Goal: Information Seeking & Learning: Learn about a topic

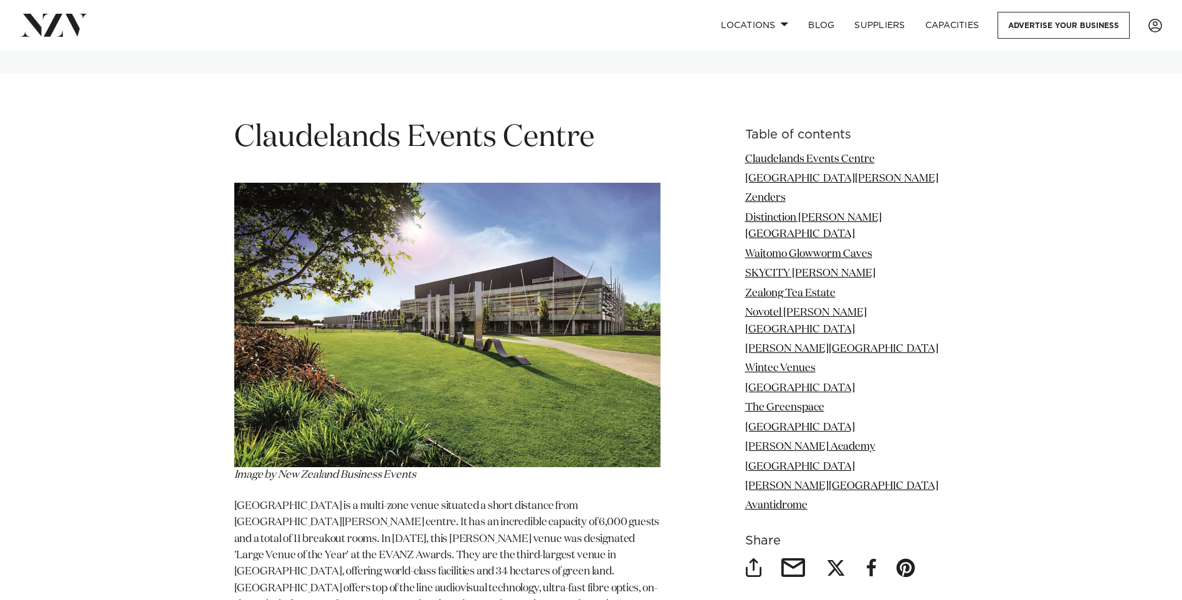
scroll to position [1496, 0]
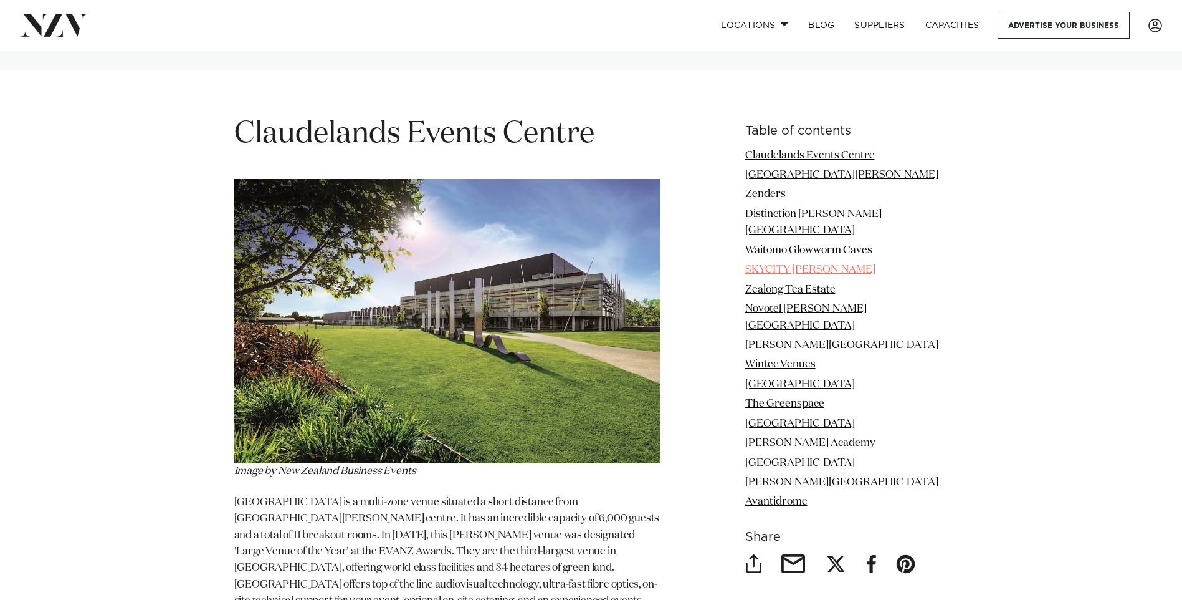
click at [789, 264] on link "SKYCITY [PERSON_NAME]" at bounding box center [810, 269] width 130 height 11
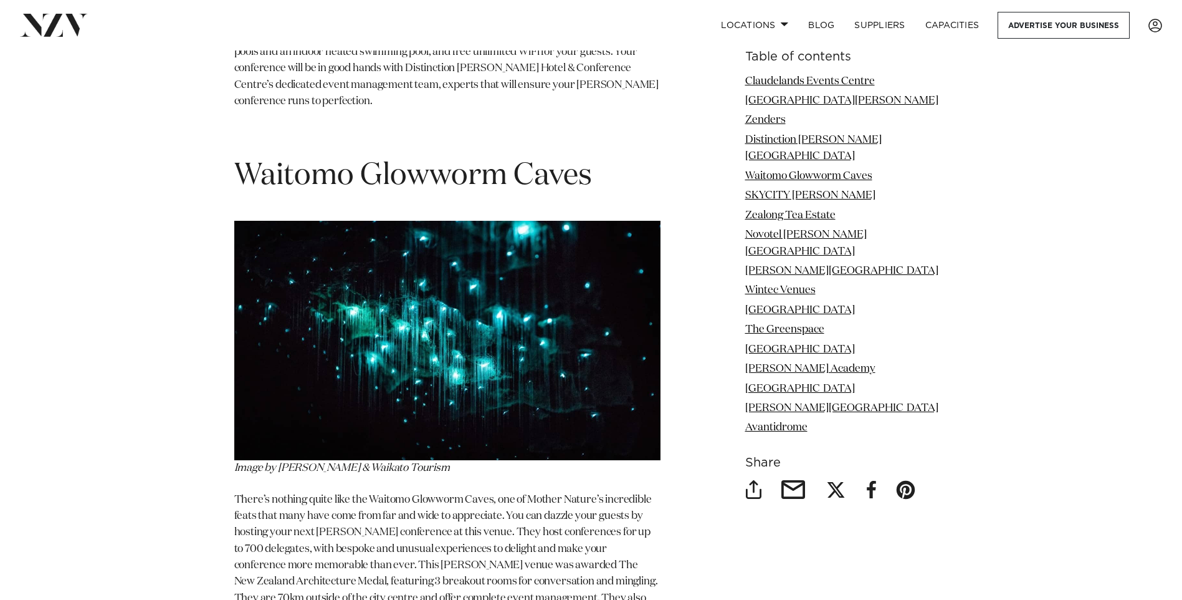
scroll to position [3678, 0]
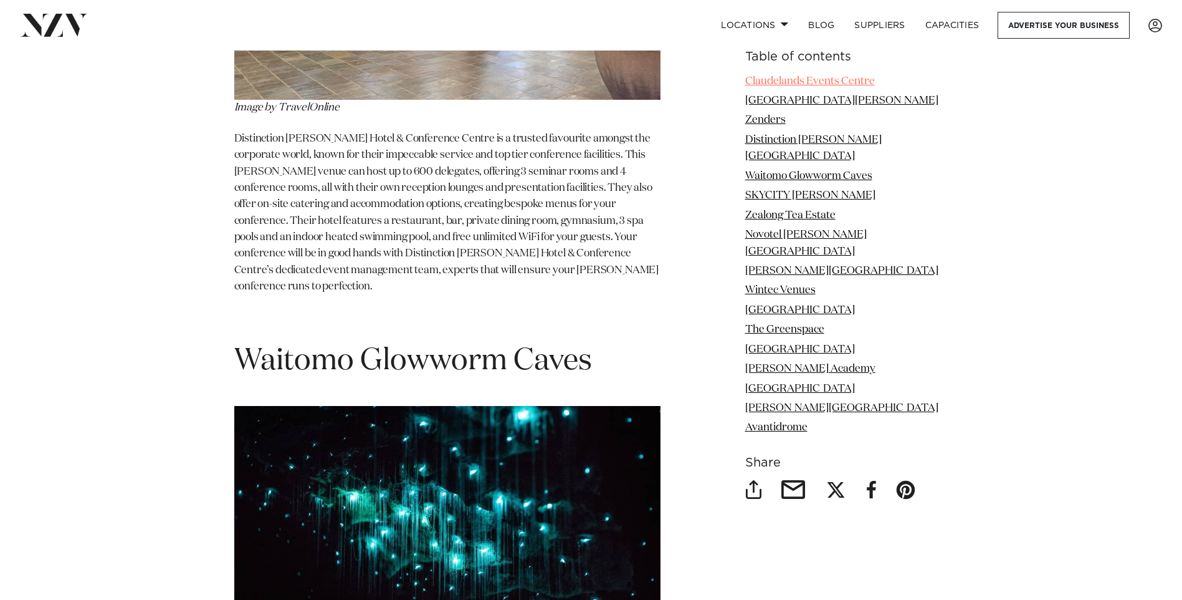
click at [793, 81] on link "Claudelands Events Centre" at bounding box center [810, 81] width 130 height 11
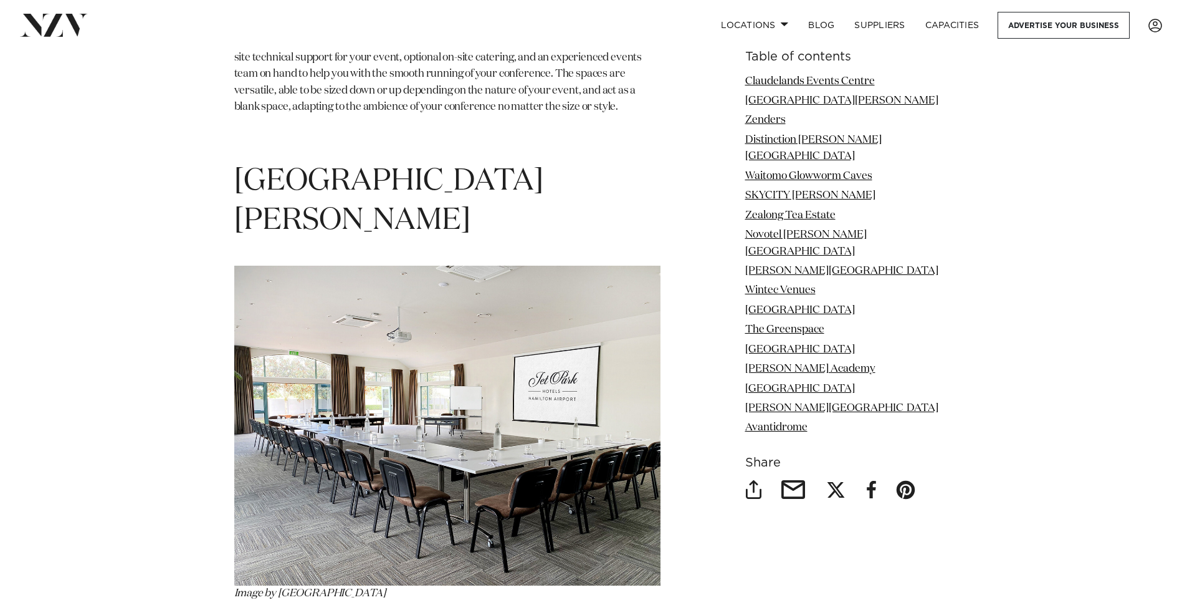
scroll to position [2042, 0]
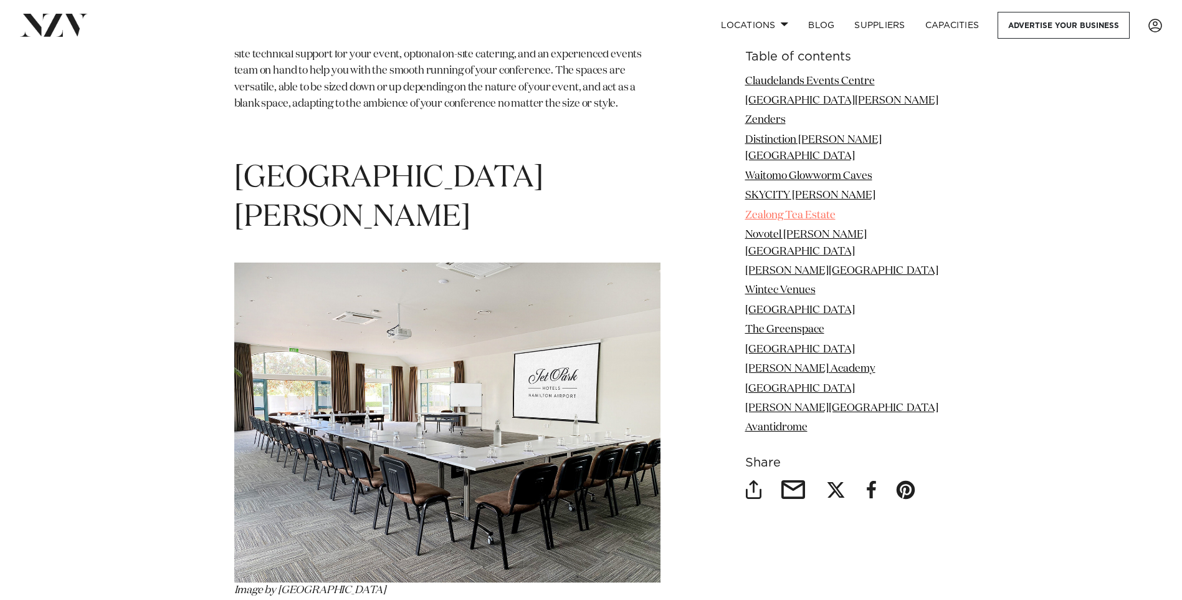
click at [793, 211] on link "Zealong Tea Estate" at bounding box center [790, 215] width 90 height 11
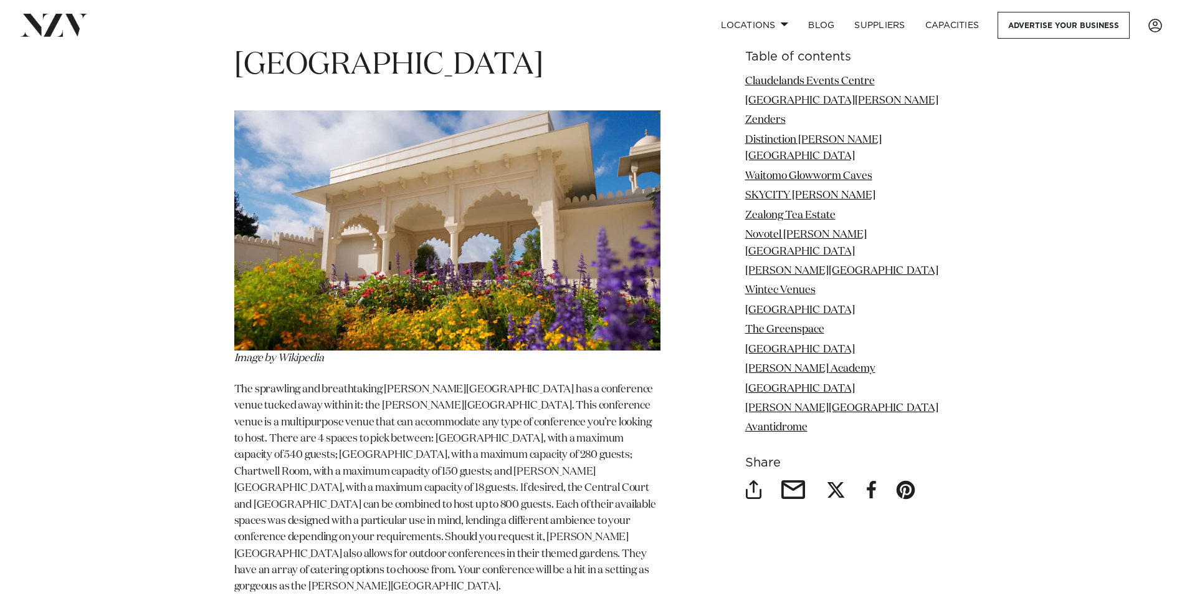
scroll to position [6282, 0]
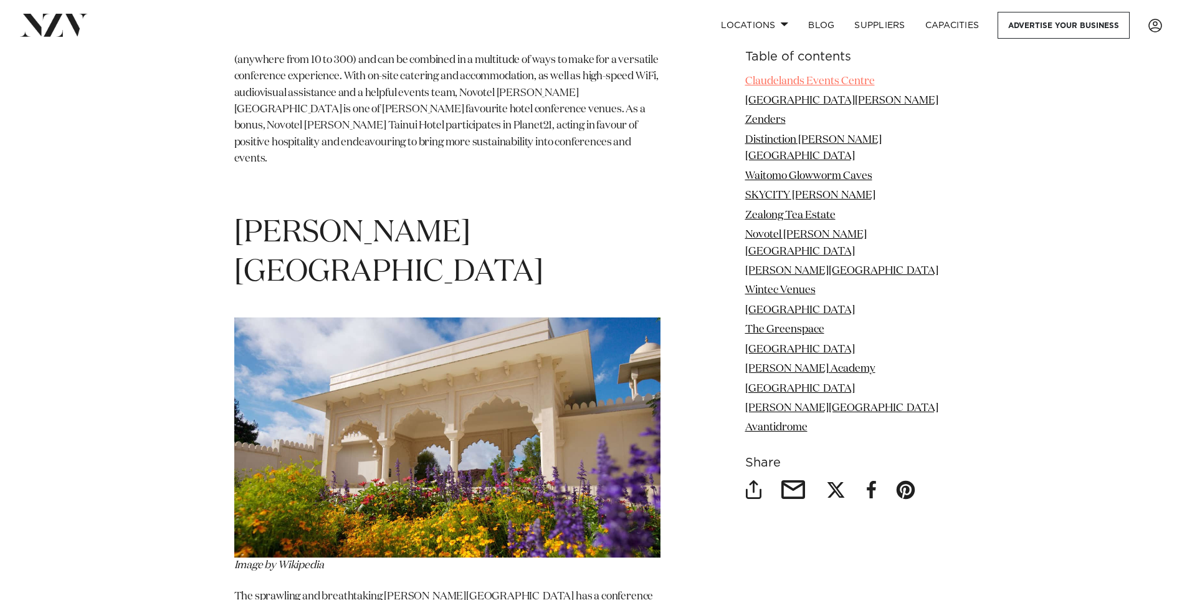
click at [820, 79] on link "Claudelands Events Centre" at bounding box center [810, 81] width 130 height 11
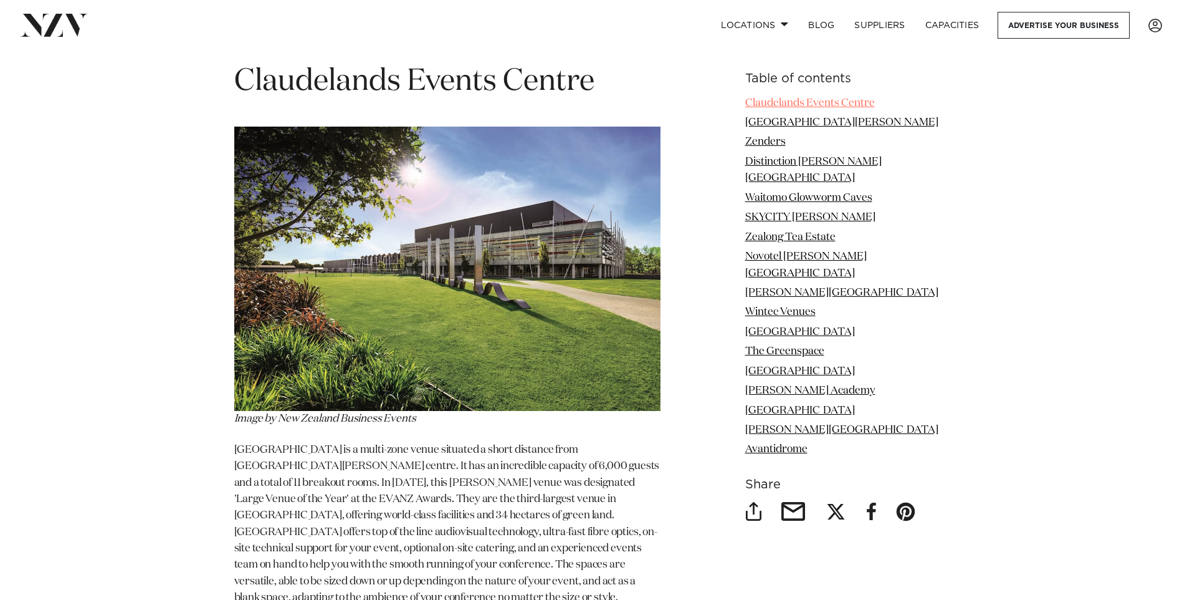
scroll to position [1543, 0]
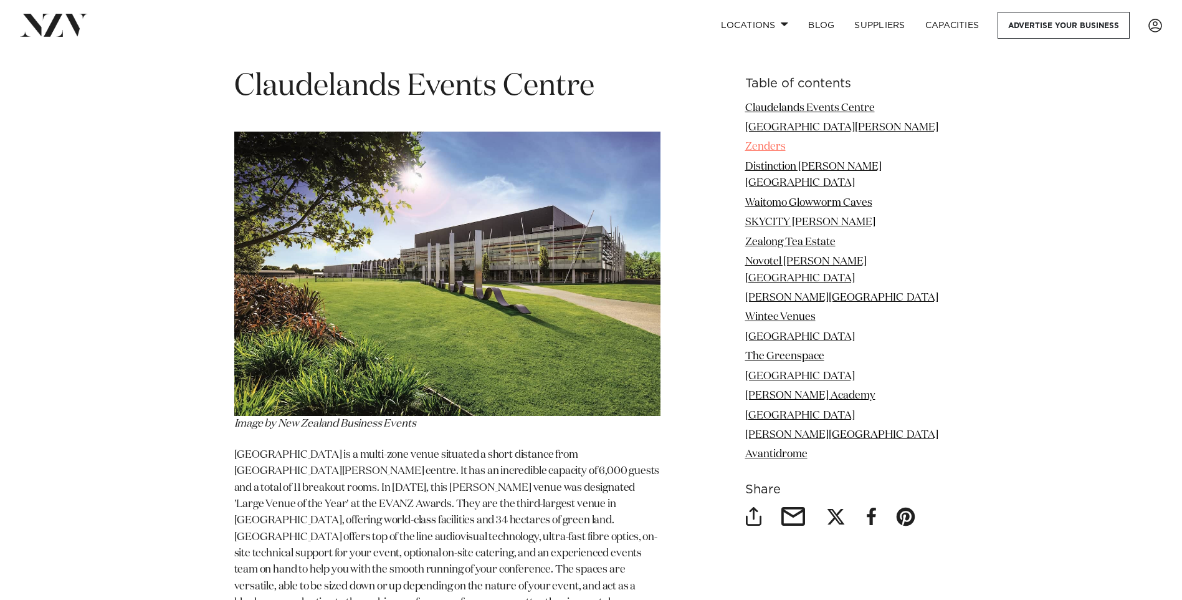
click at [764, 141] on link "Zenders" at bounding box center [765, 146] width 41 height 11
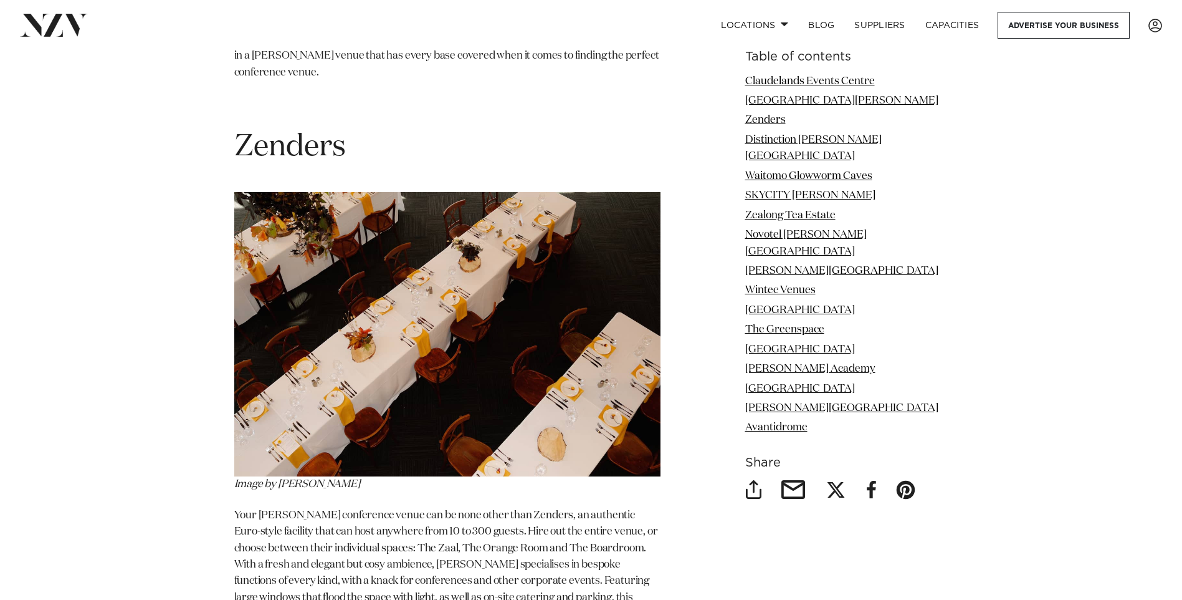
scroll to position [2726, 0]
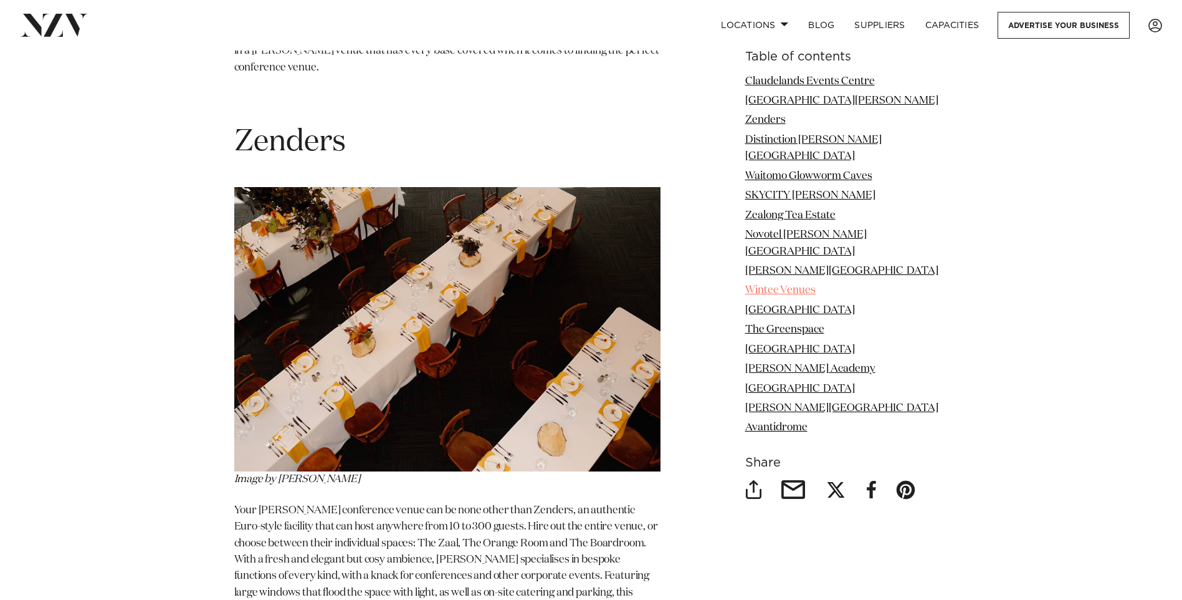
click at [772, 285] on link "Wintec Venues" at bounding box center [780, 290] width 70 height 11
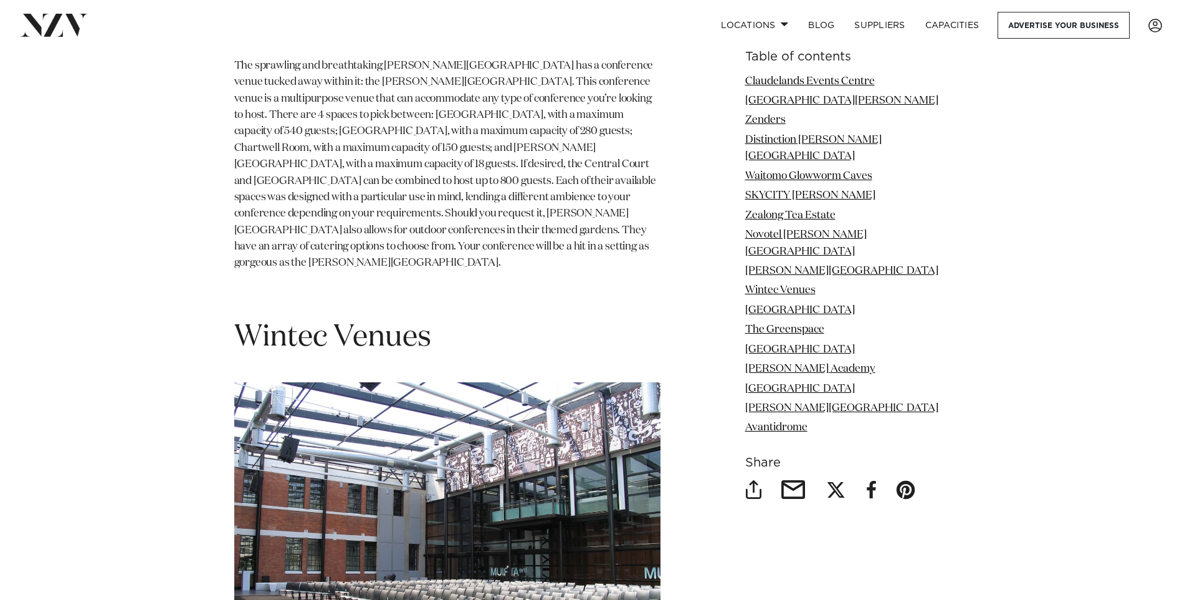
scroll to position [6830, 0]
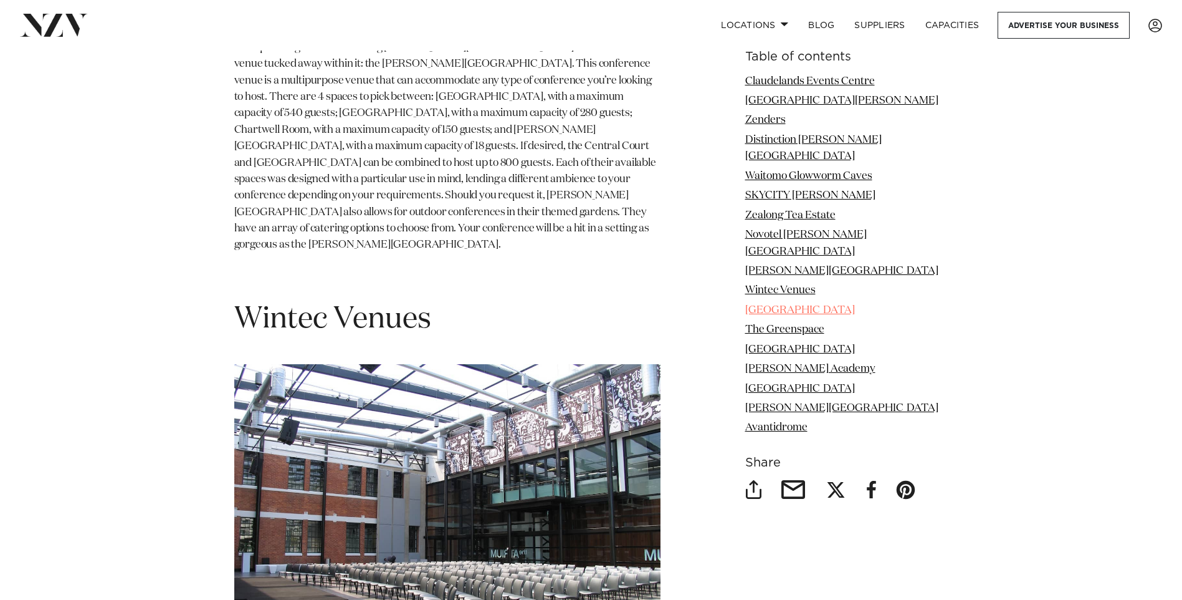
click at [777, 305] on link "[GEOGRAPHIC_DATA]" at bounding box center [800, 310] width 110 height 11
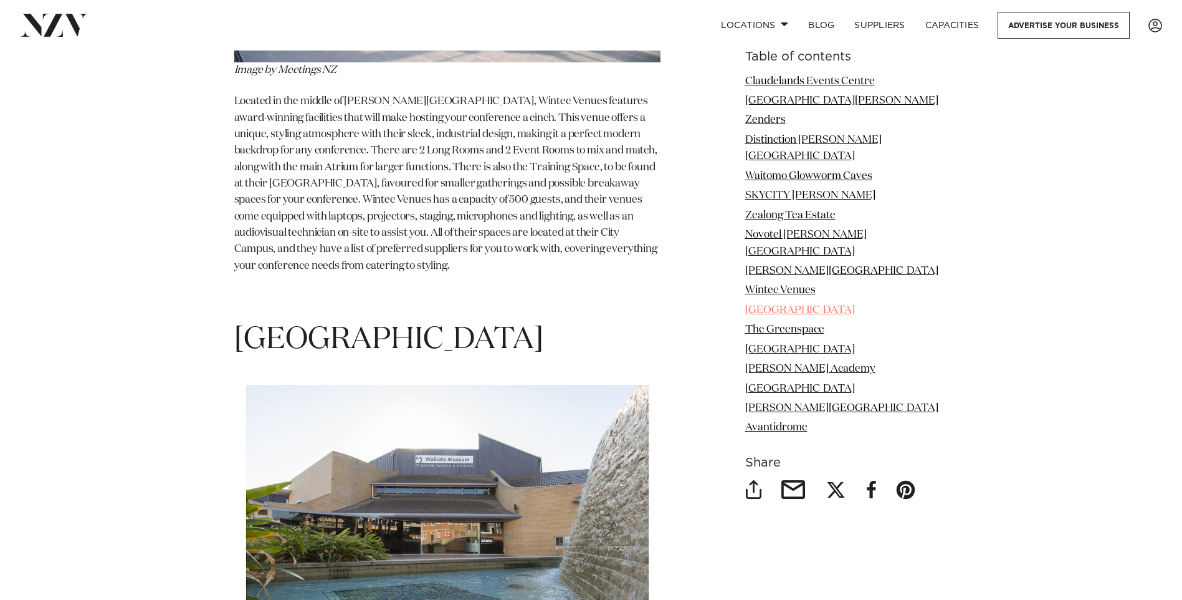
scroll to position [7473, 0]
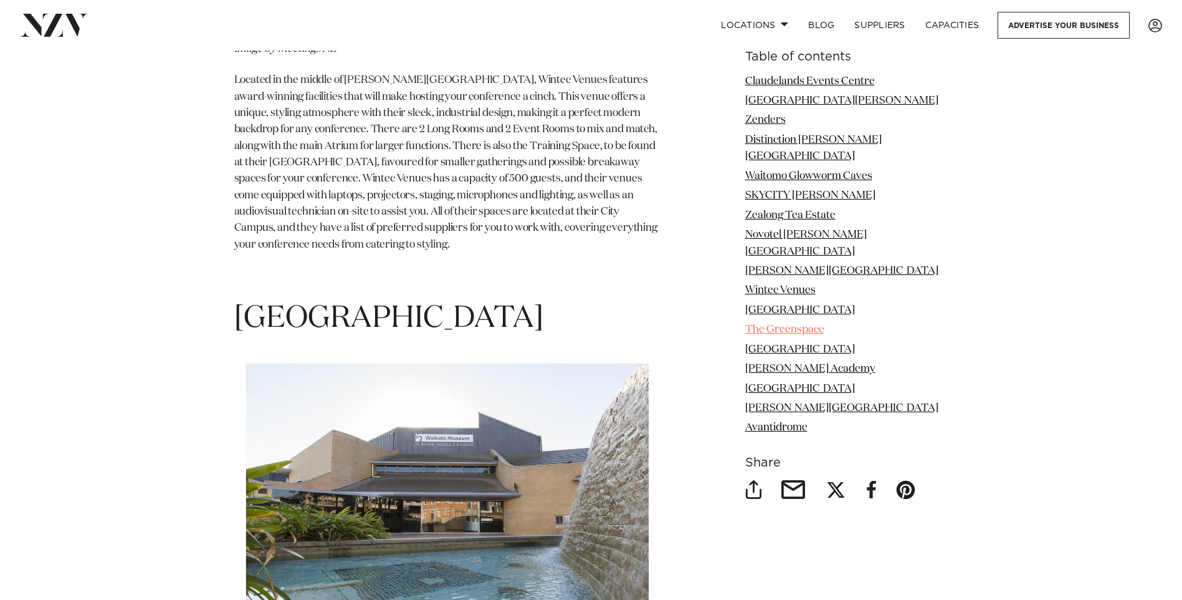
click at [777, 325] on link "The Greenspace" at bounding box center [784, 330] width 79 height 11
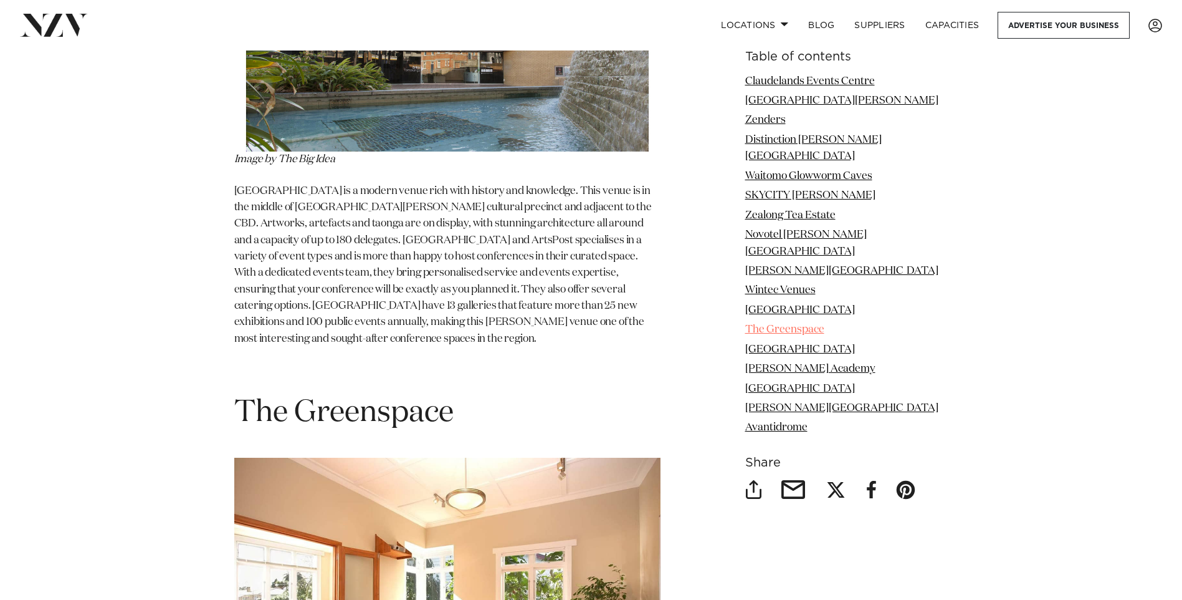
scroll to position [8016, 0]
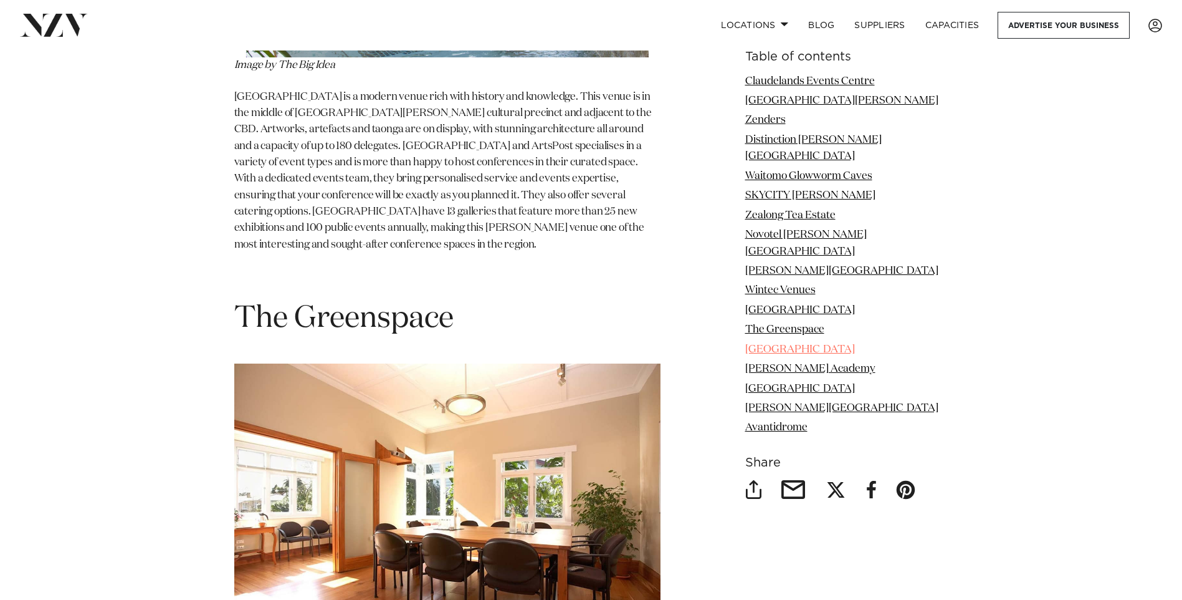
click at [758, 344] on link "[GEOGRAPHIC_DATA]" at bounding box center [800, 349] width 110 height 11
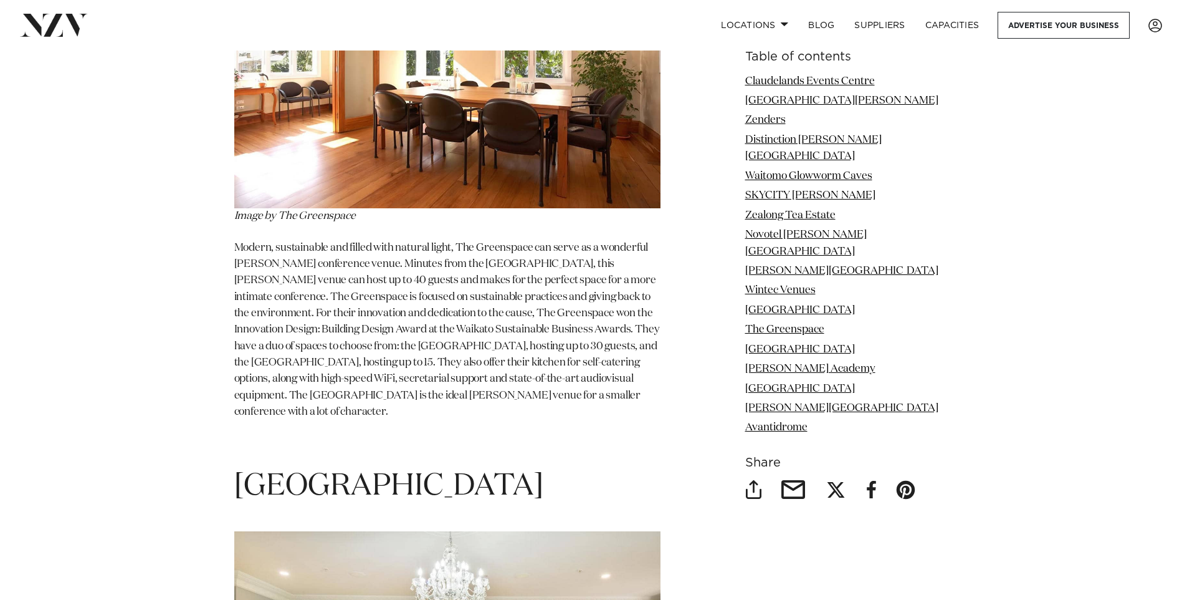
scroll to position [8606, 0]
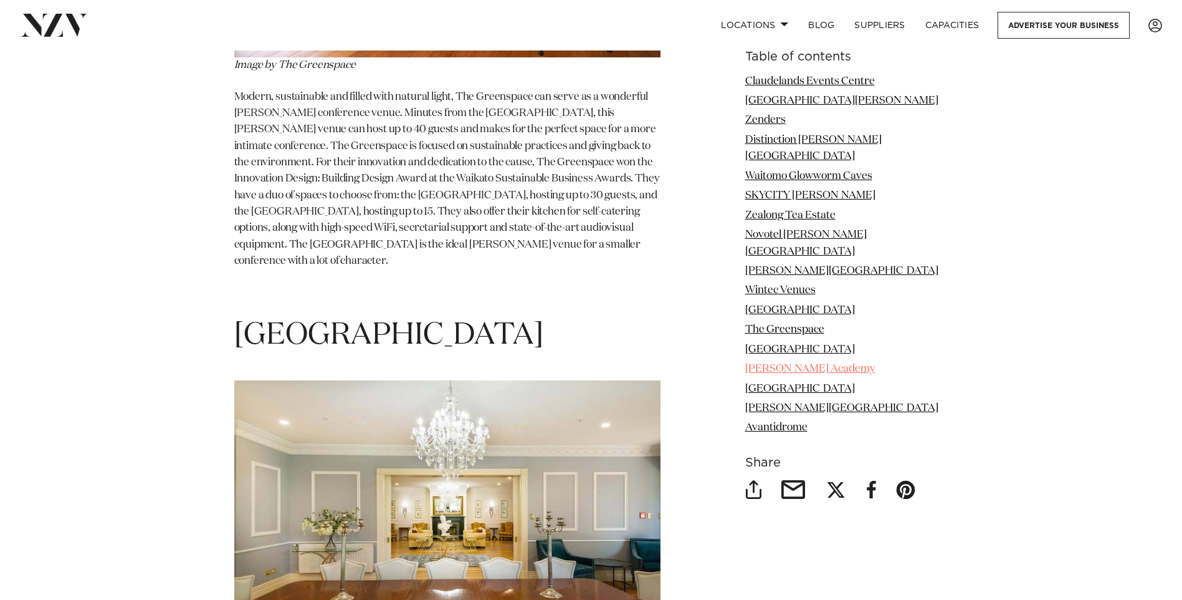
click at [769, 364] on link "[PERSON_NAME] Academy" at bounding box center [810, 369] width 130 height 11
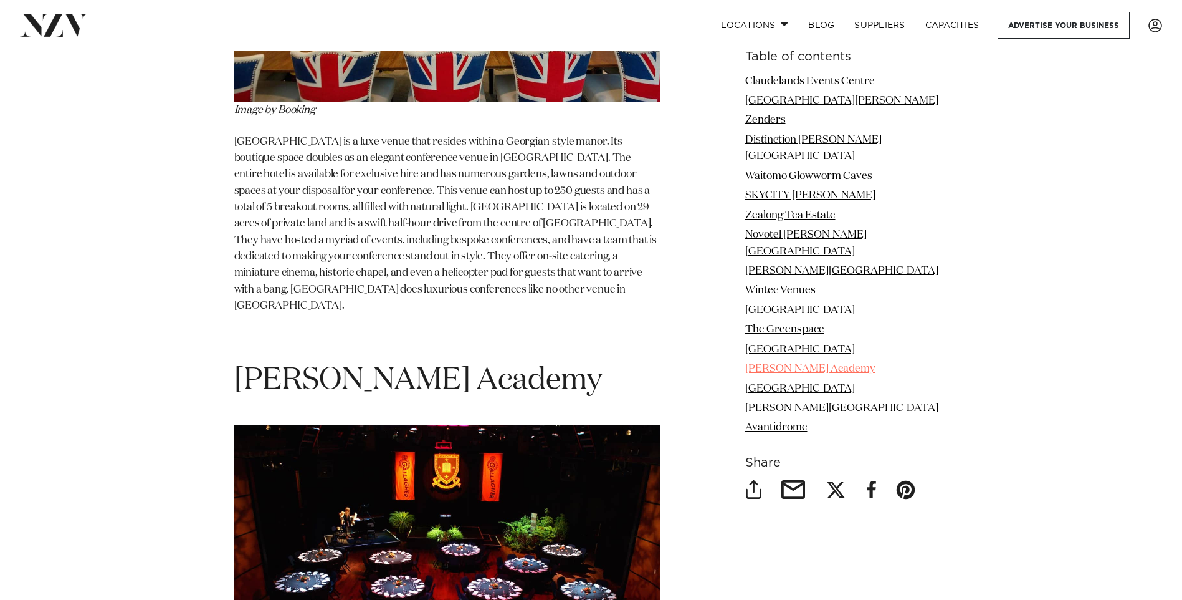
scroll to position [9196, 0]
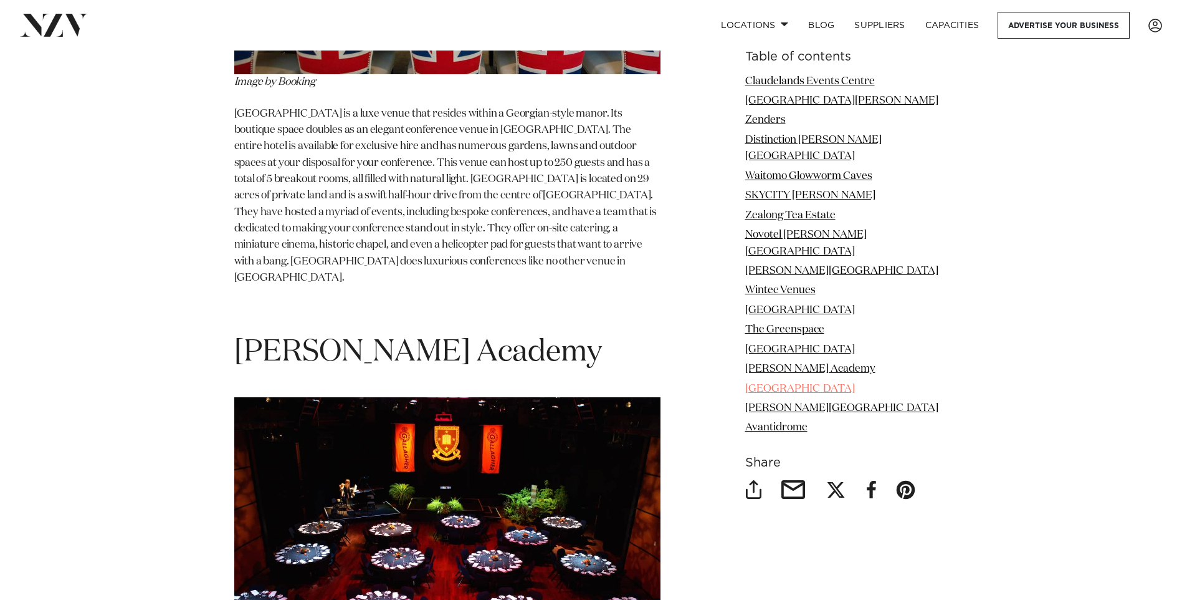
click at [769, 383] on link "[GEOGRAPHIC_DATA]" at bounding box center [800, 388] width 110 height 11
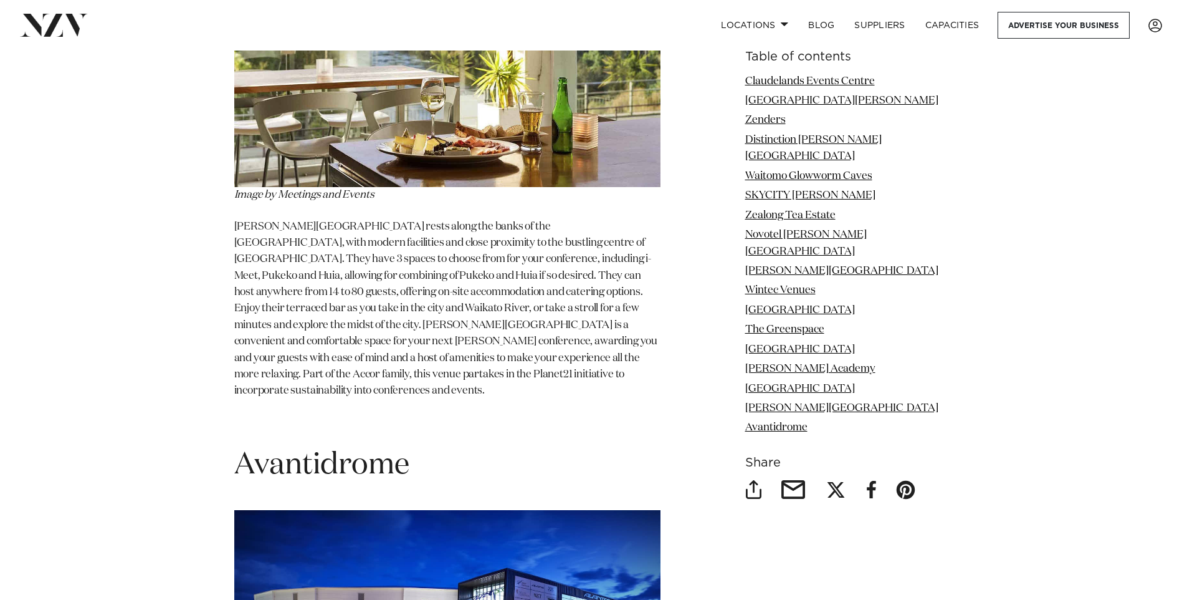
scroll to position [10910, 0]
